Goal: Transaction & Acquisition: Purchase product/service

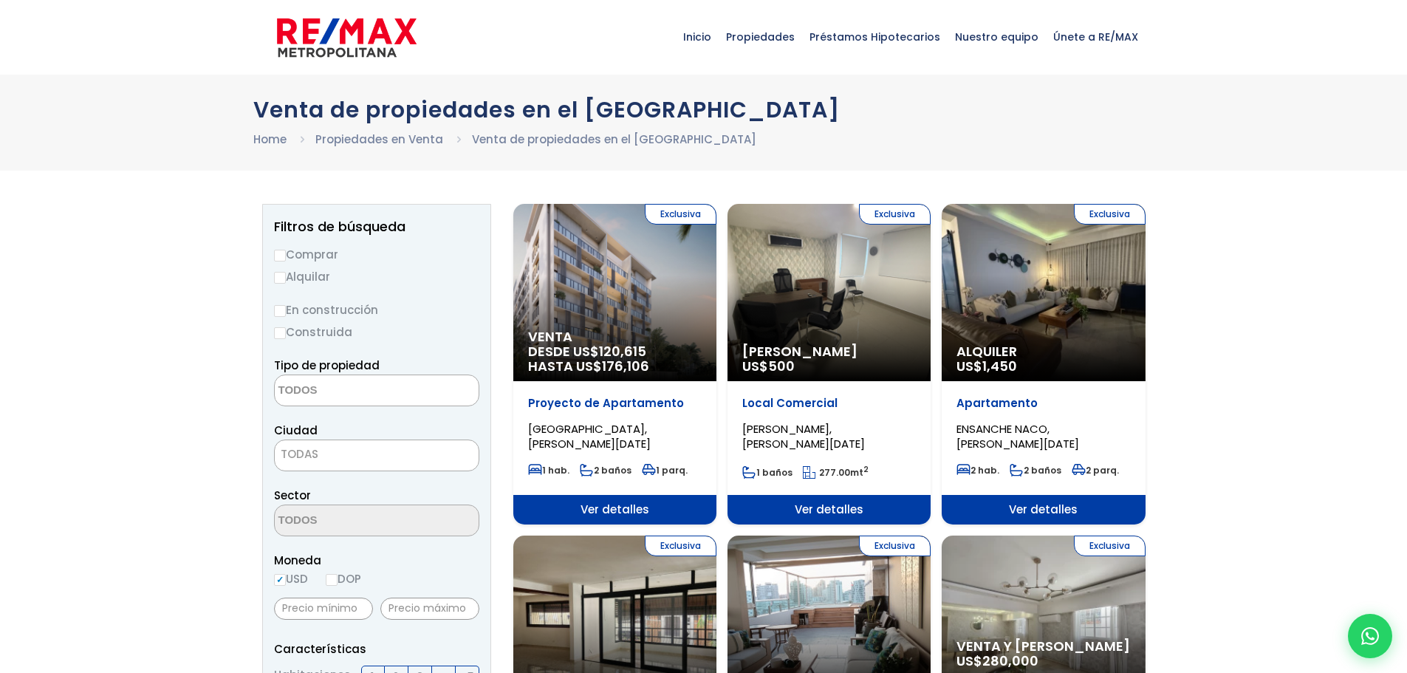
select select
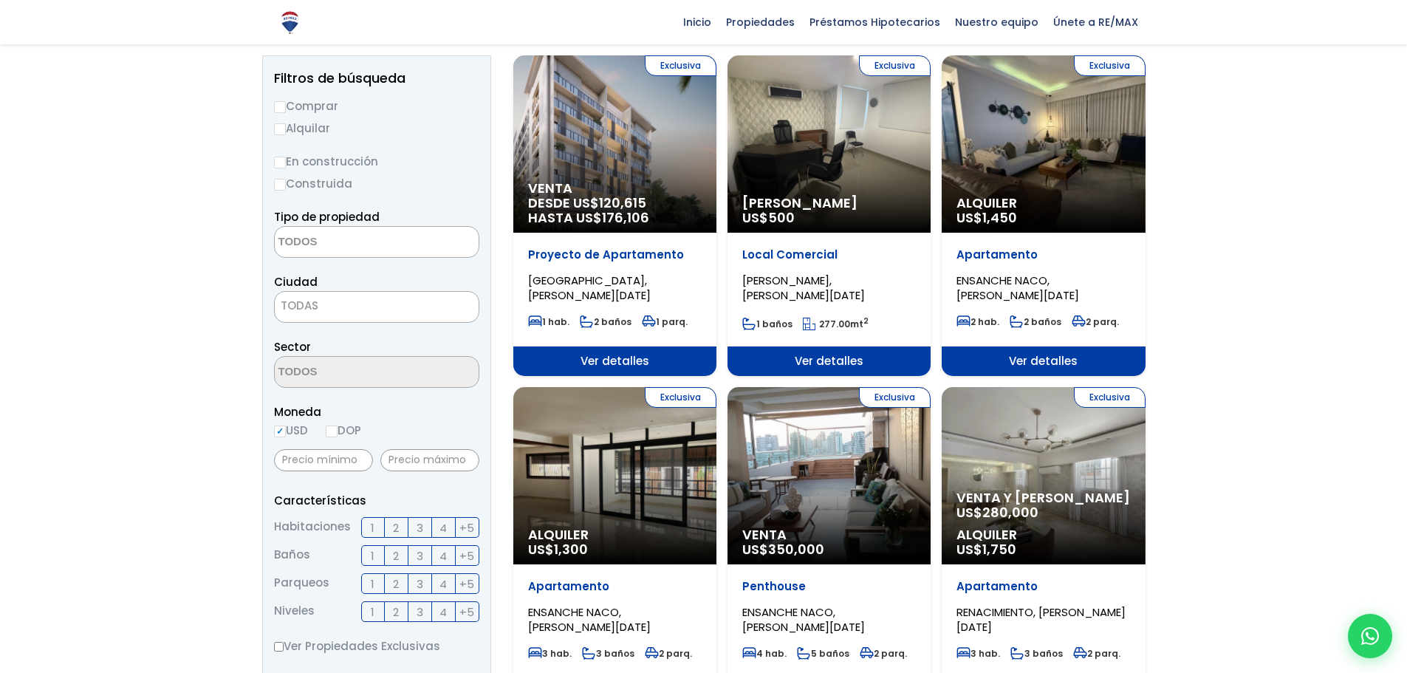
click at [331, 431] on input "DOP" at bounding box center [332, 431] width 12 height 12
radio input "true"
click at [313, 456] on input "text" at bounding box center [323, 460] width 99 height 22
type input "2,500,000"
click at [409, 458] on input "text" at bounding box center [429, 460] width 99 height 22
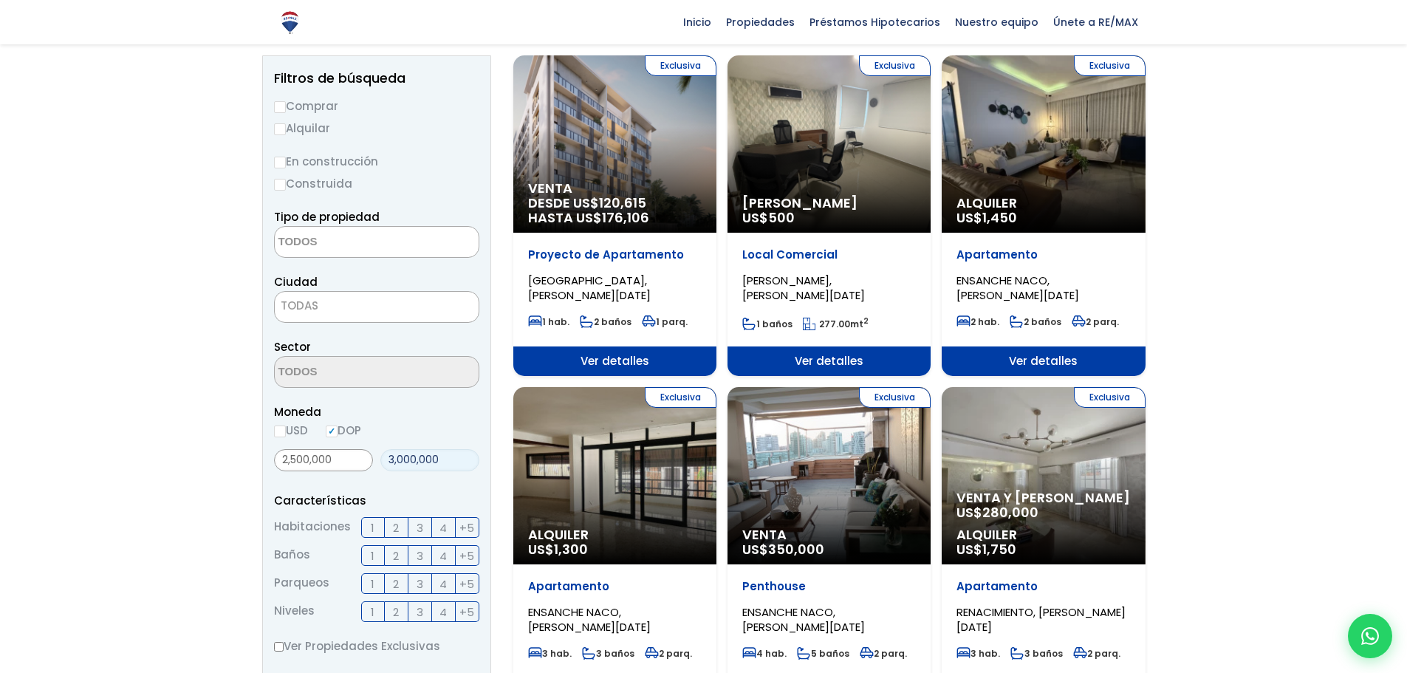
type input "3,000,000"
click at [418, 529] on span "3" at bounding box center [420, 528] width 7 height 18
click at [0, 0] on input "3" at bounding box center [0, 0] width 0 height 0
click at [369, 555] on label "1" at bounding box center [373, 555] width 24 height 21
click at [0, 0] on input "1" at bounding box center [0, 0] width 0 height 0
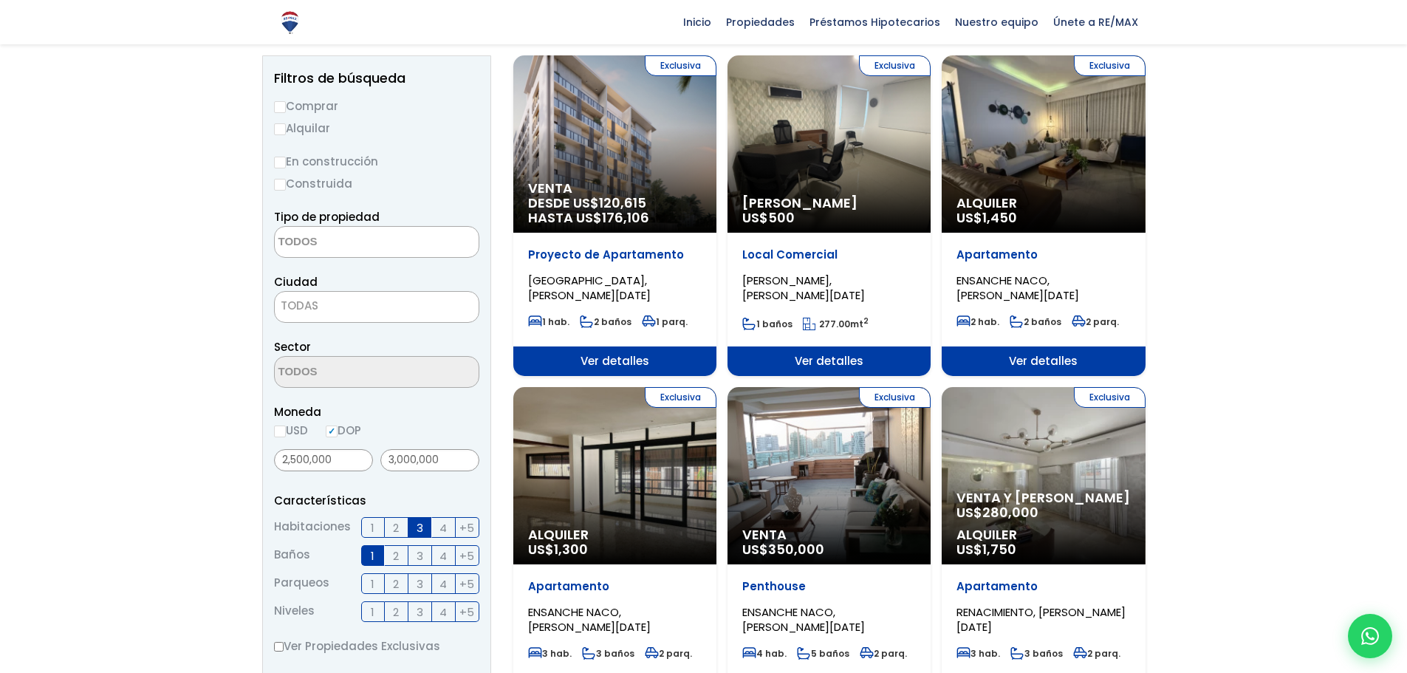
scroll to position [222, 0]
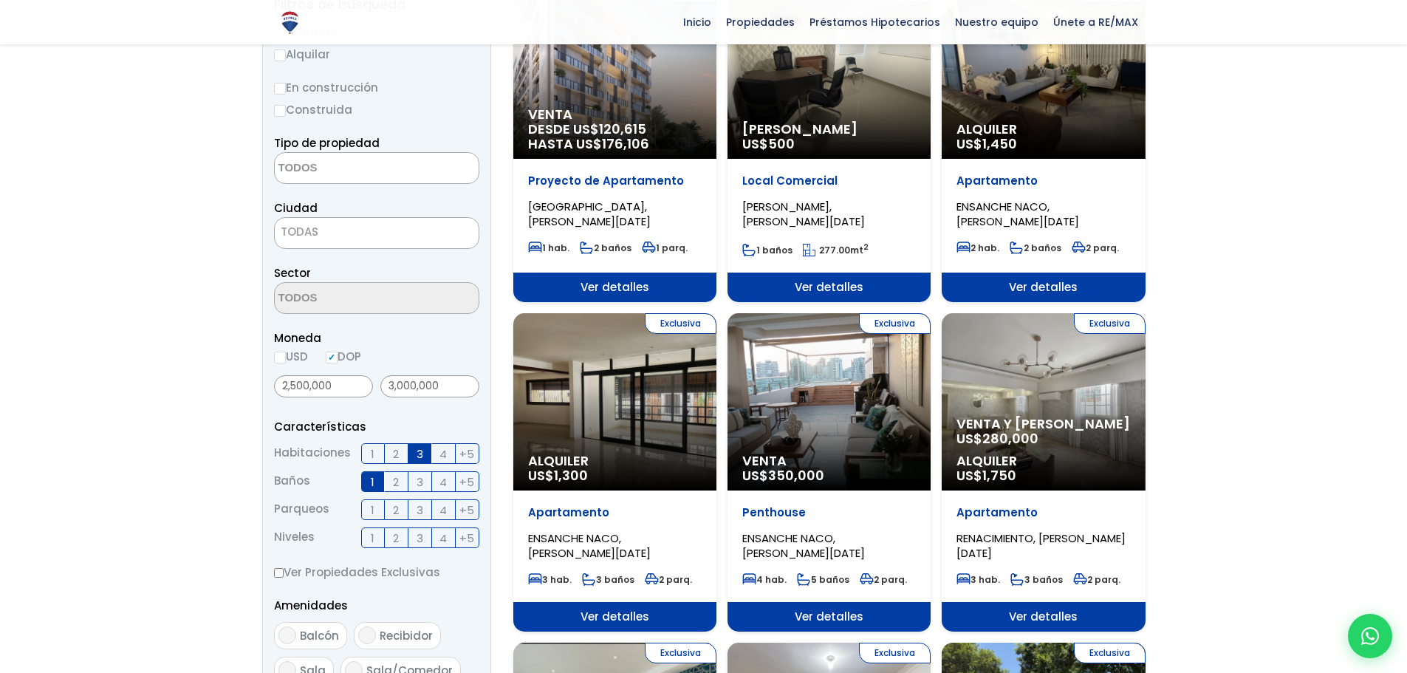
click at [443, 541] on span "4" at bounding box center [442, 538] width 7 height 18
click at [0, 0] on input "4" at bounding box center [0, 0] width 0 height 0
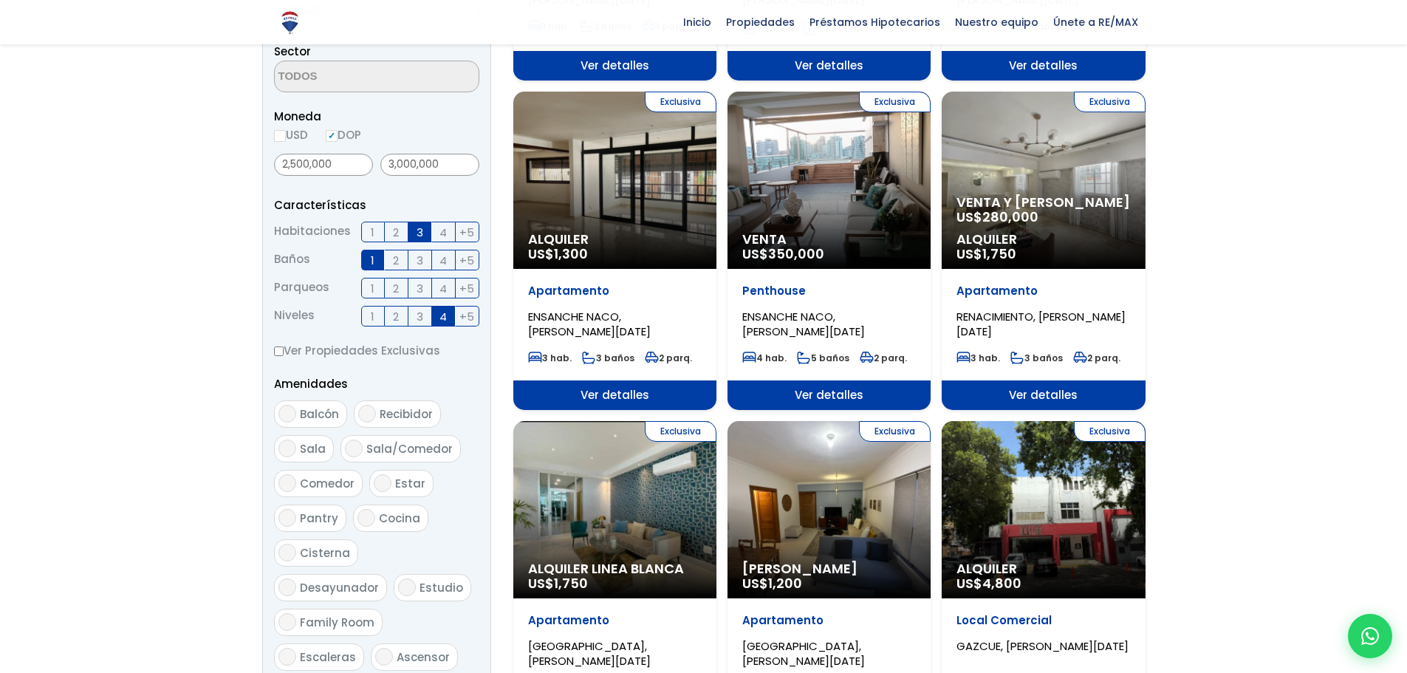
scroll to position [591, 0]
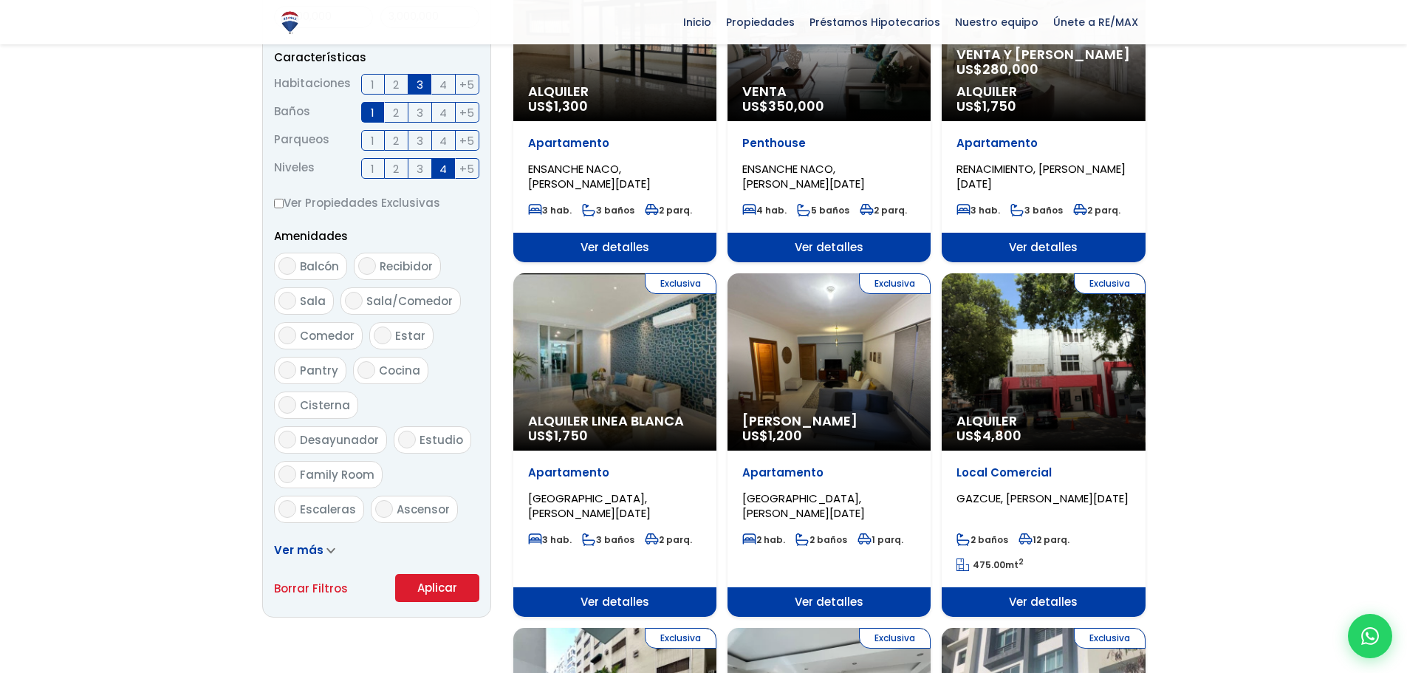
click at [437, 589] on button "Aplicar" at bounding box center [437, 588] width 84 height 28
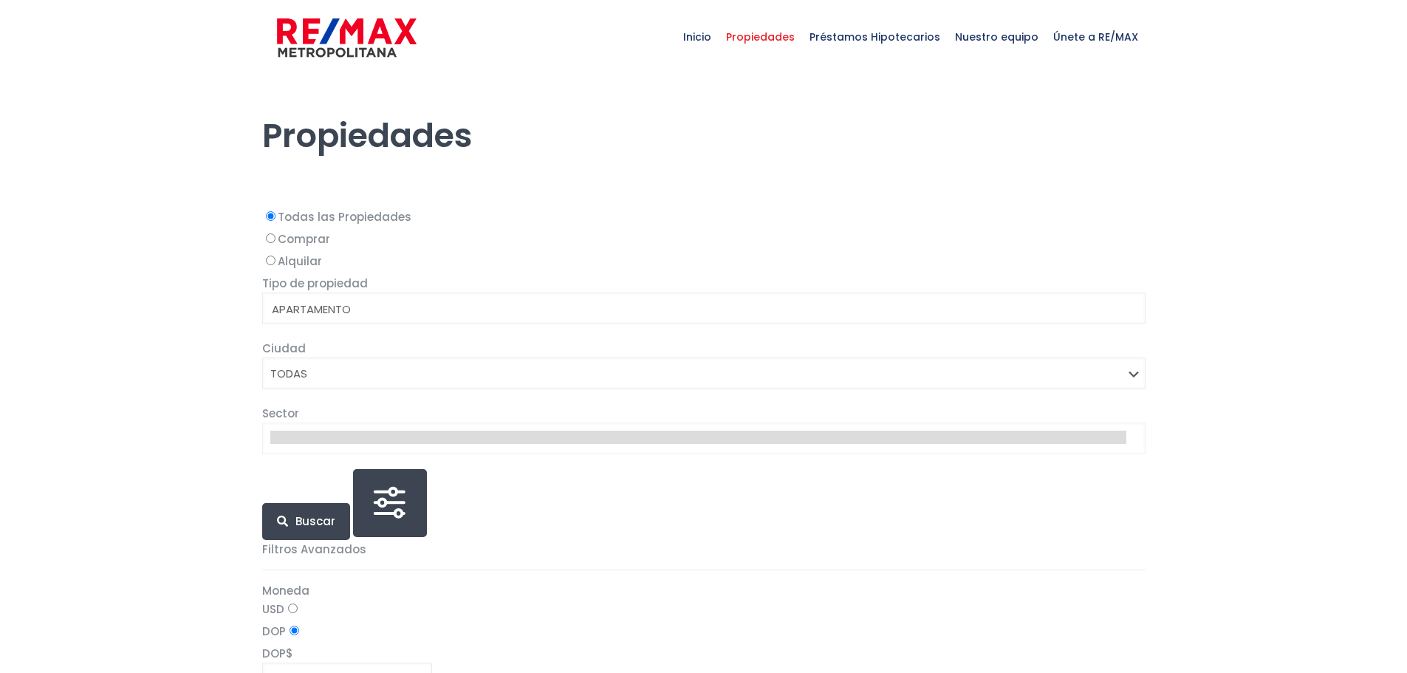
select select
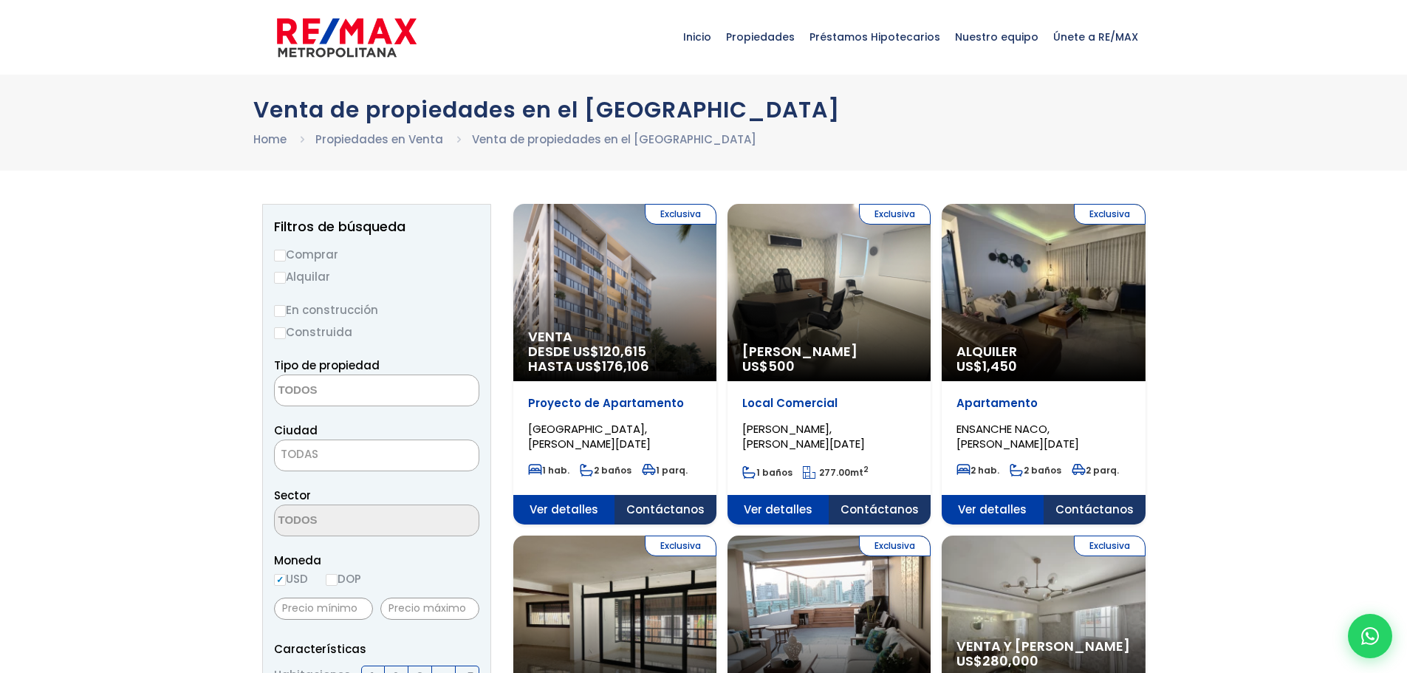
select select
